Goal: Find specific page/section: Find specific page/section

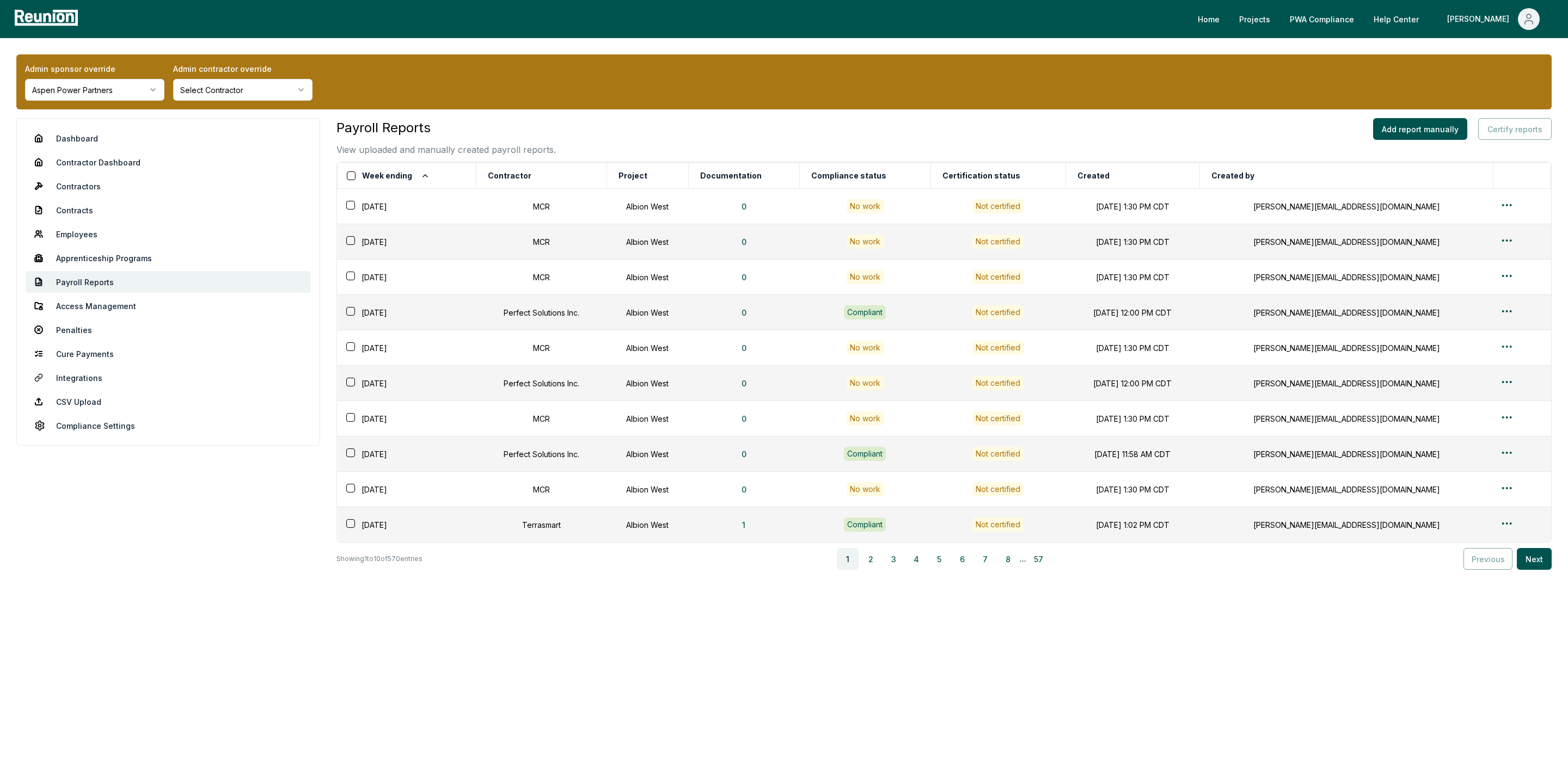
click at [234, 93] on html "Please visit us on your desktop We're working on making our marketplace mobile-…" at bounding box center [784, 391] width 1568 height 782
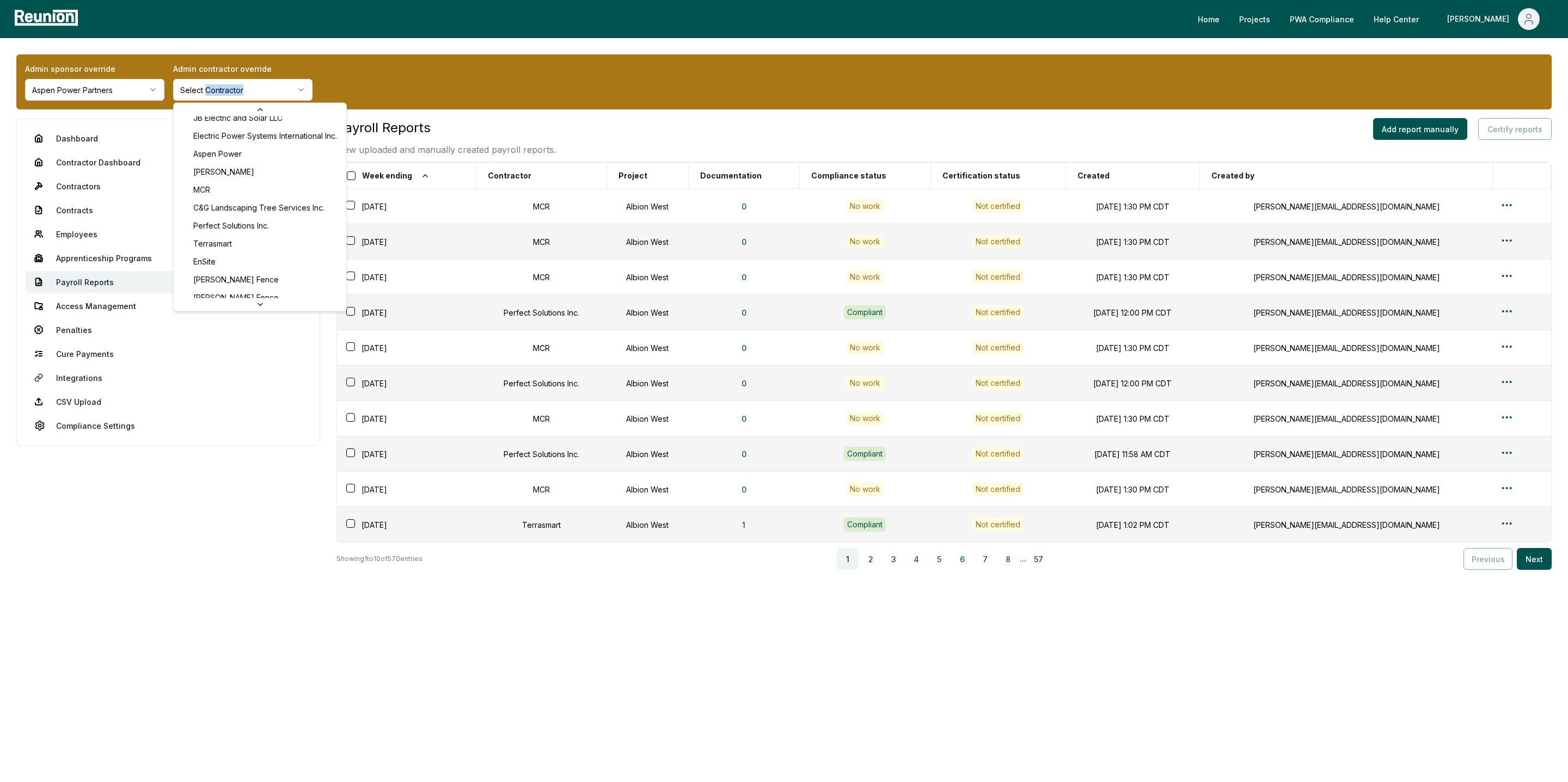
scroll to position [187, 0]
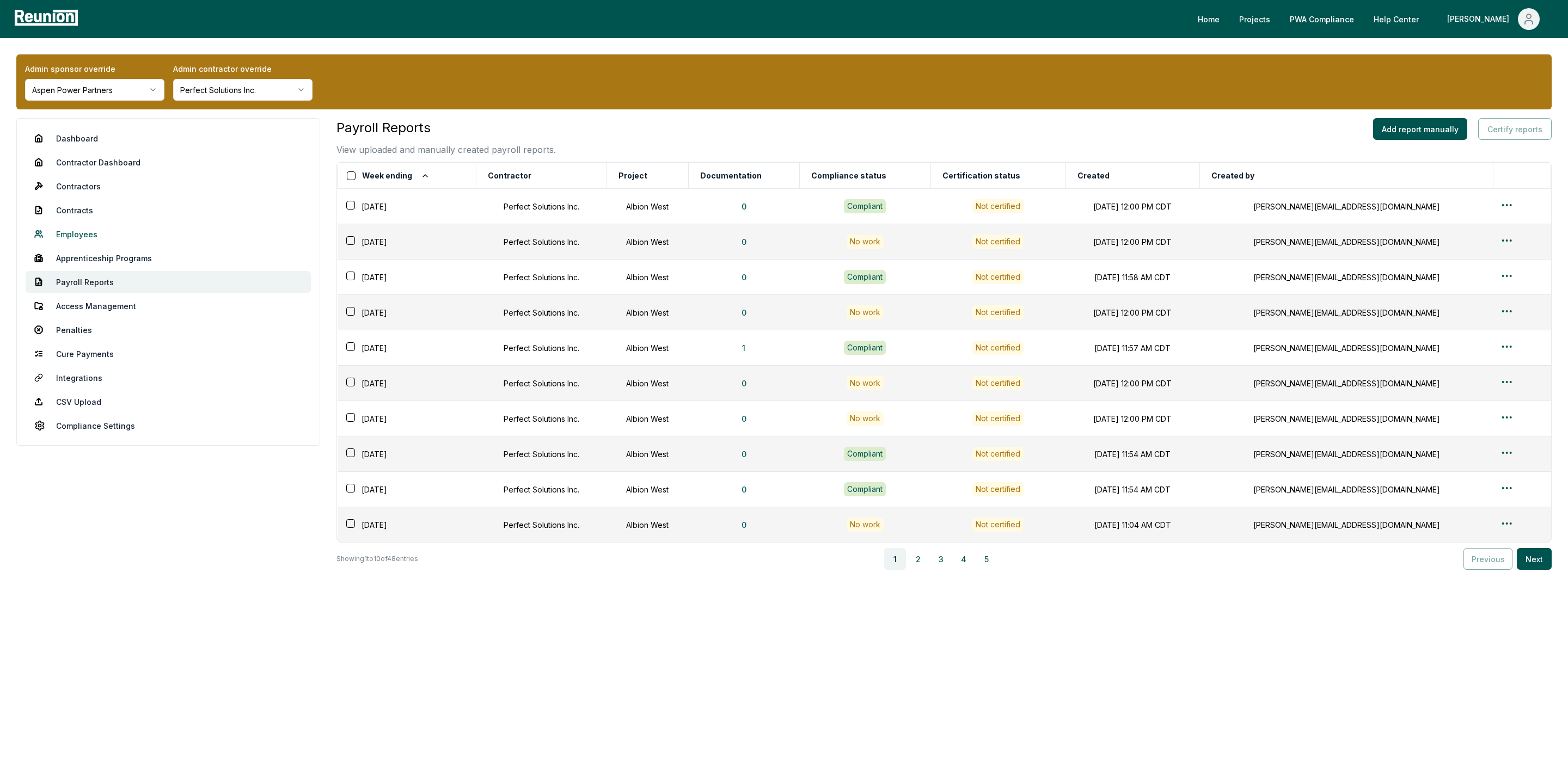
click at [106, 241] on link "Employees" at bounding box center [168, 234] width 285 height 22
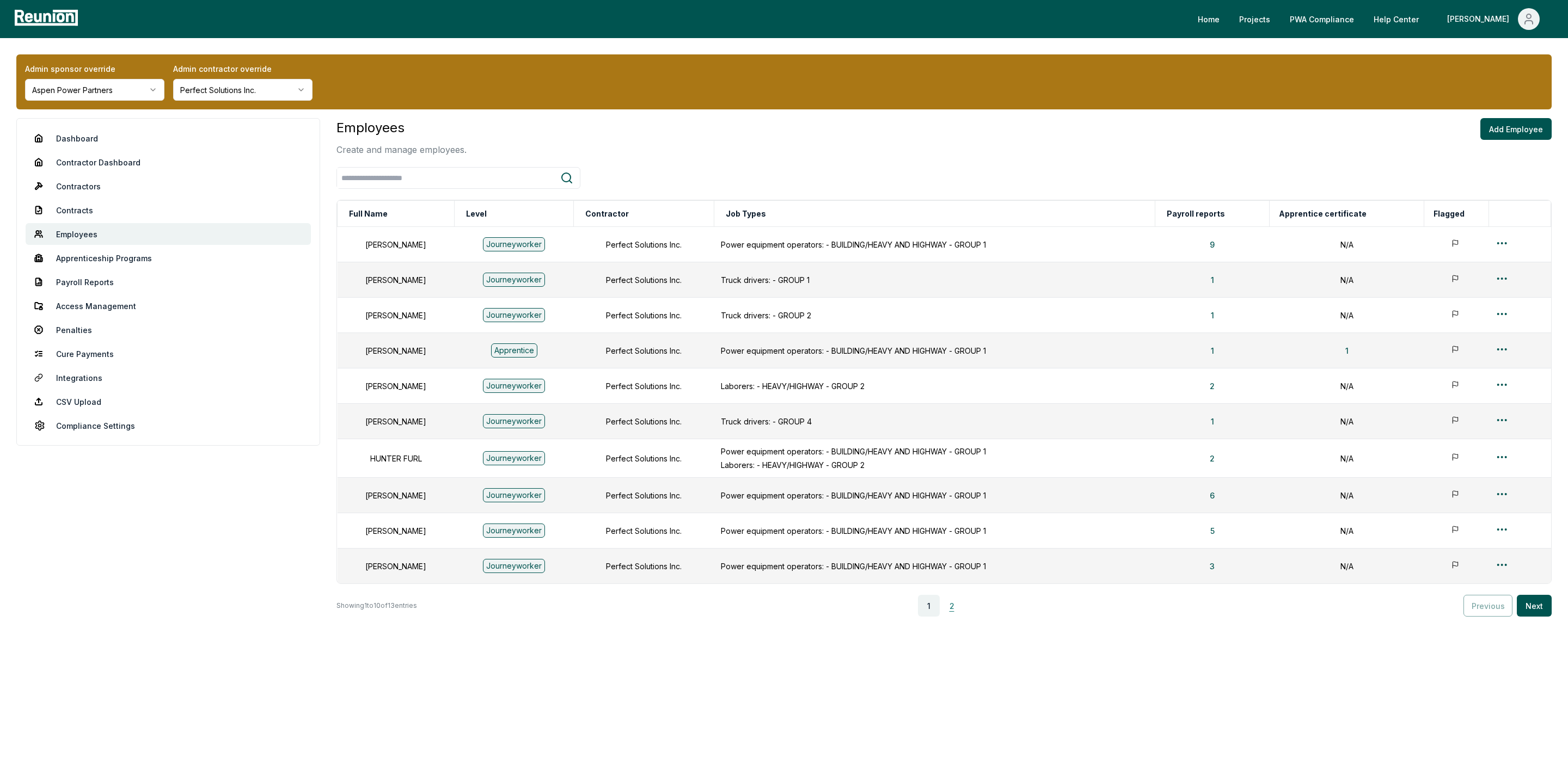
click at [955, 613] on button "2" at bounding box center [952, 606] width 22 height 22
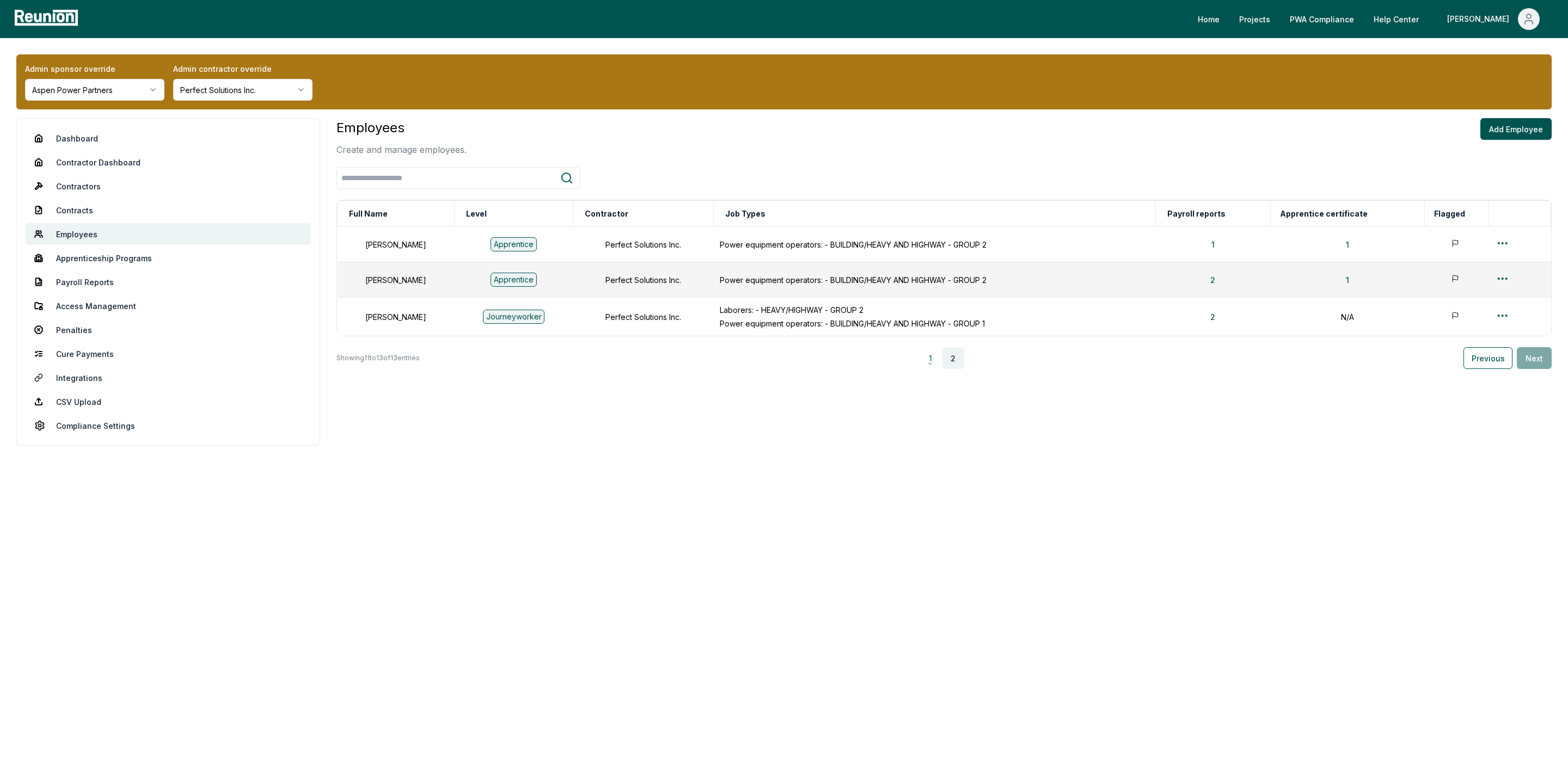
click at [935, 358] on button "1" at bounding box center [931, 358] width 22 height 22
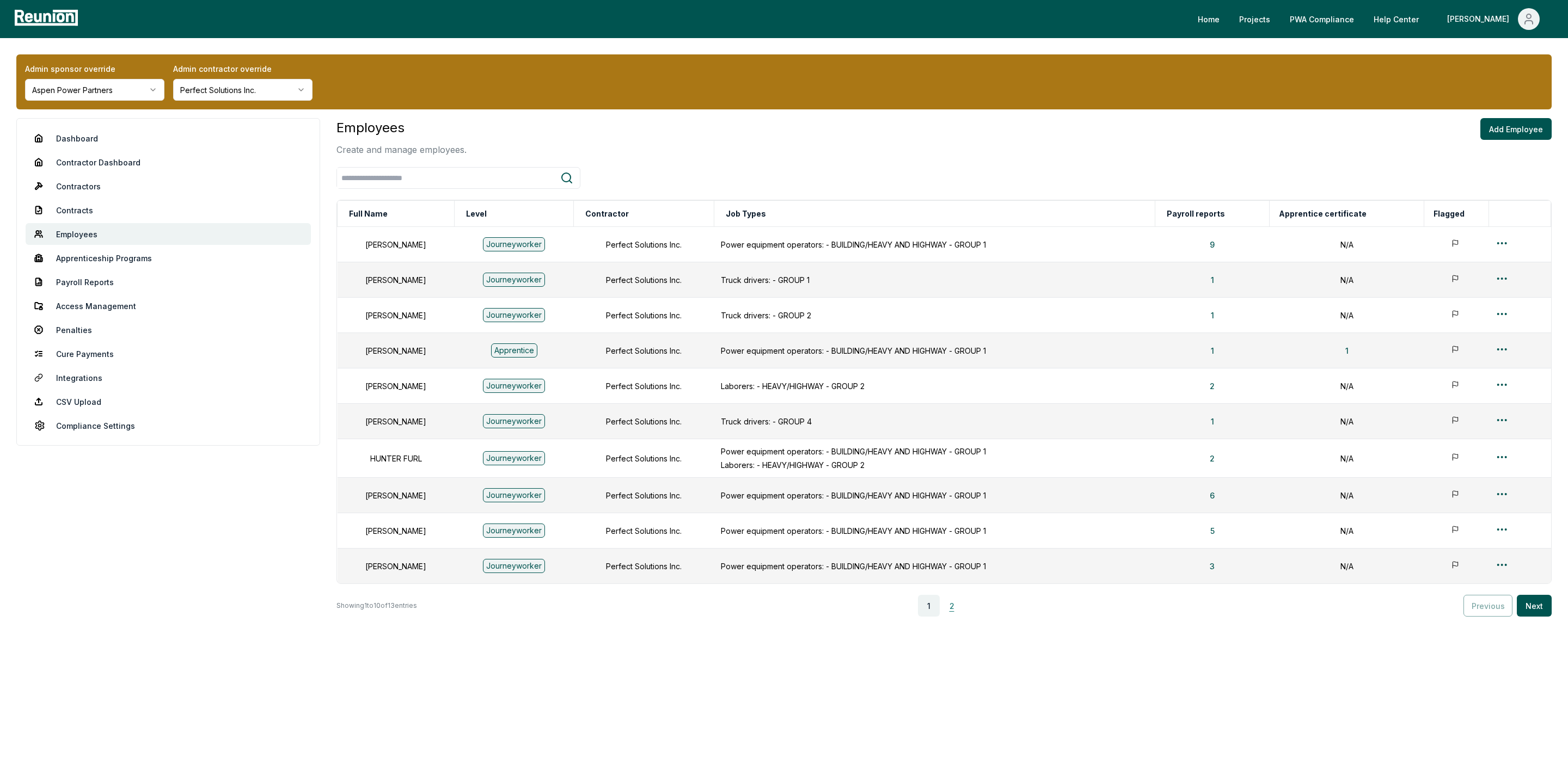
click at [953, 605] on button "2" at bounding box center [952, 606] width 22 height 22
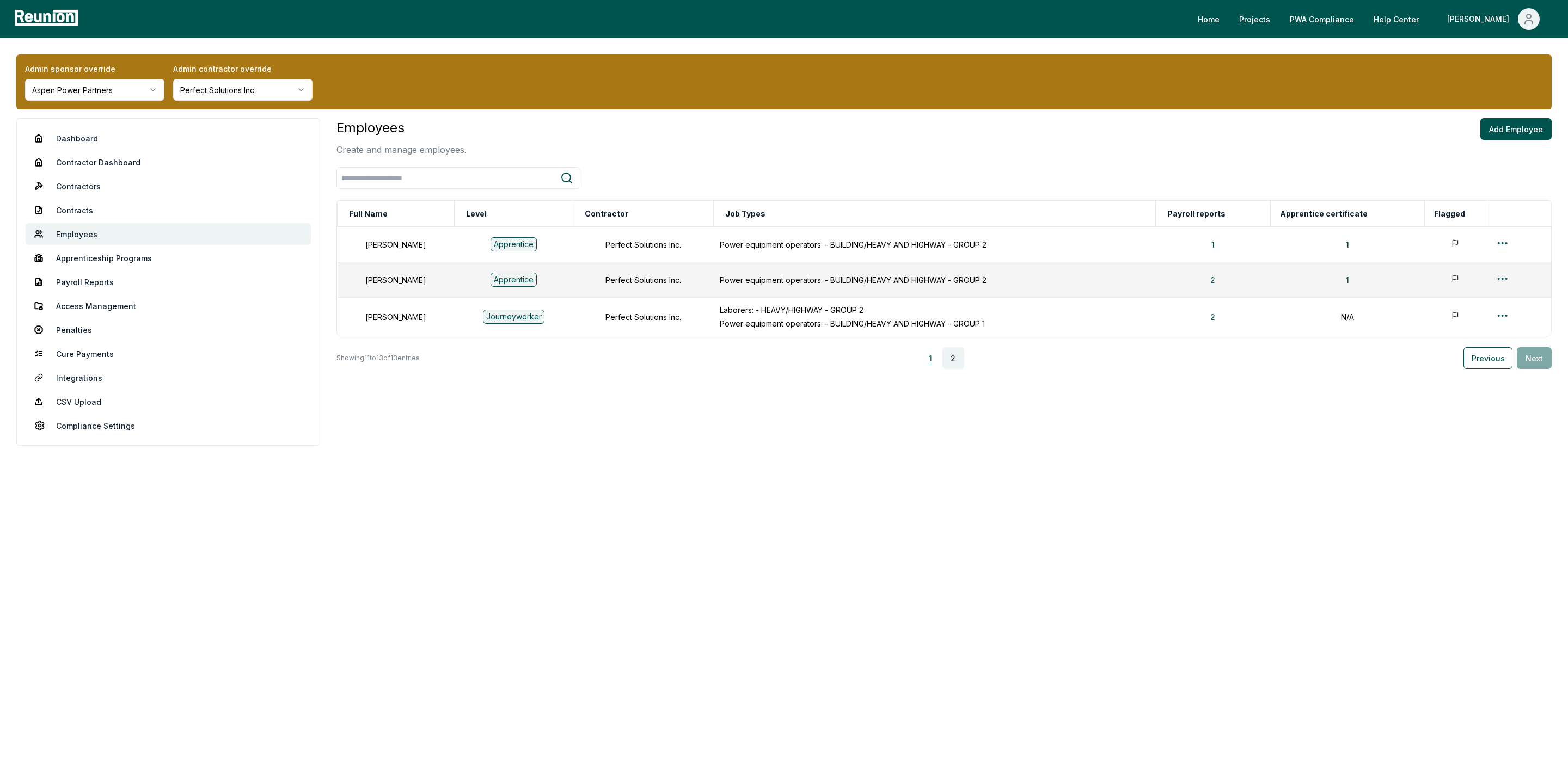
click at [937, 358] on button "1" at bounding box center [931, 358] width 22 height 22
